Goal: Task Accomplishment & Management: Manage account settings

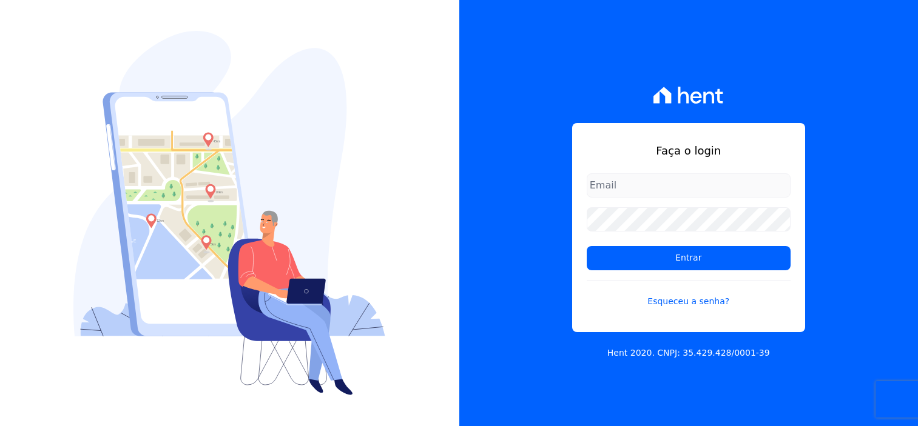
click at [665, 195] on input "email" at bounding box center [689, 185] width 204 height 24
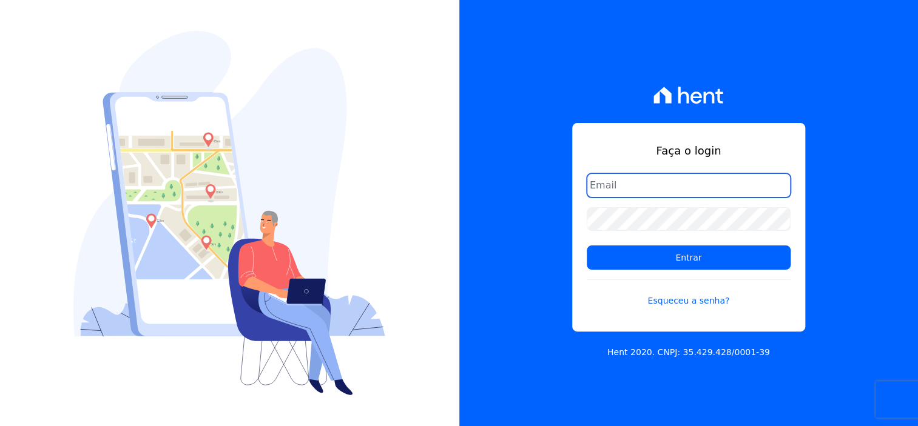
click at [693, 189] on input "email" at bounding box center [689, 185] width 204 height 24
type input "d"
click at [670, 195] on input "dilayne@" at bounding box center [689, 185] width 204 height 24
type input "[EMAIL_ADDRESS][DOMAIN_NAME]"
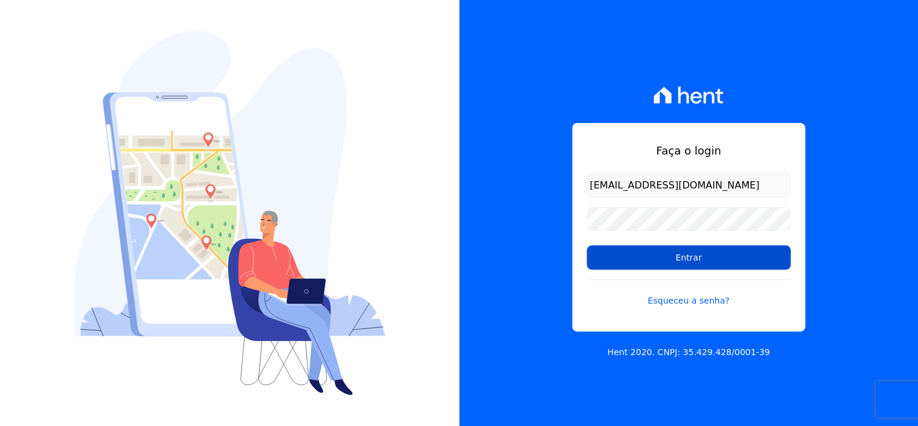
click at [696, 258] on input "Entrar" at bounding box center [689, 258] width 204 height 24
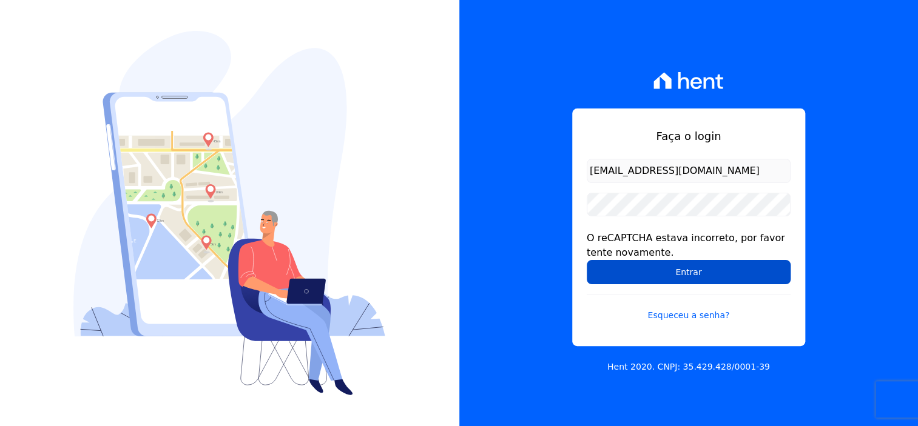
click at [698, 280] on input "Entrar" at bounding box center [689, 272] width 204 height 24
